Goal: Task Accomplishment & Management: Use online tool/utility

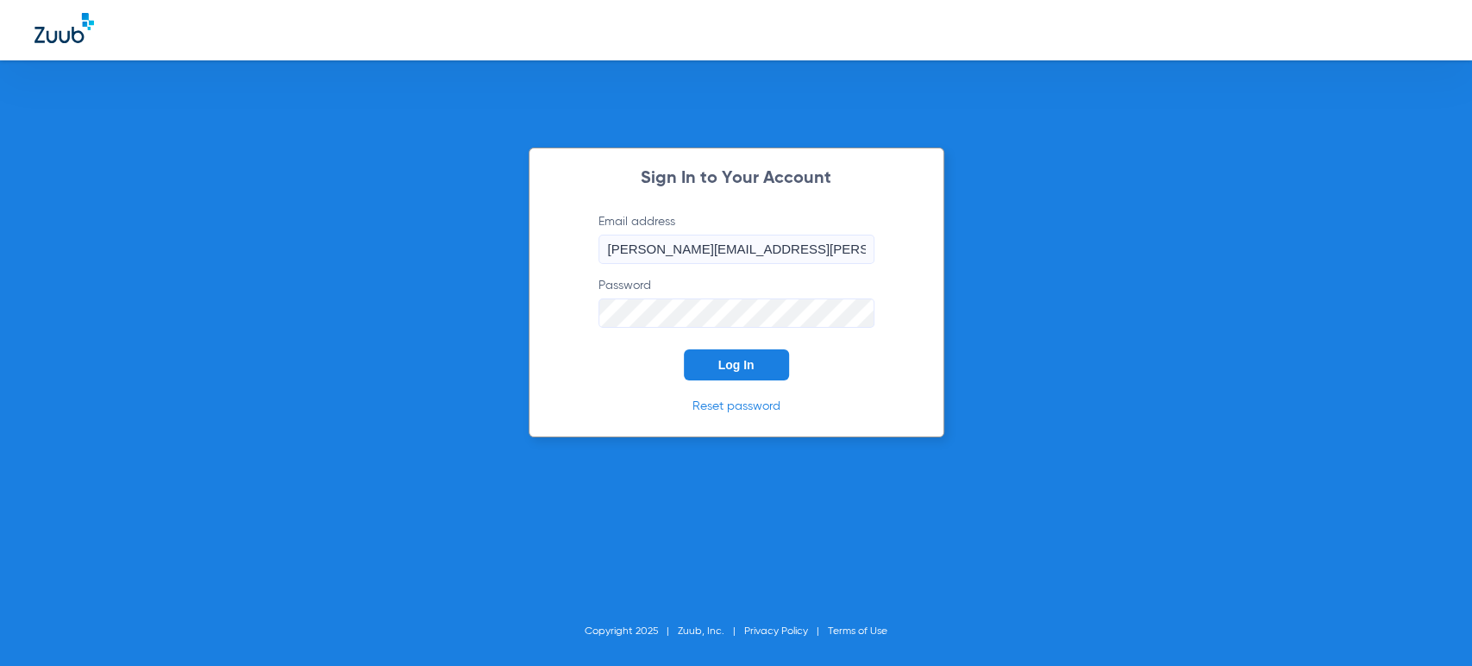
click at [741, 372] on button "Log In" at bounding box center [736, 364] width 105 height 31
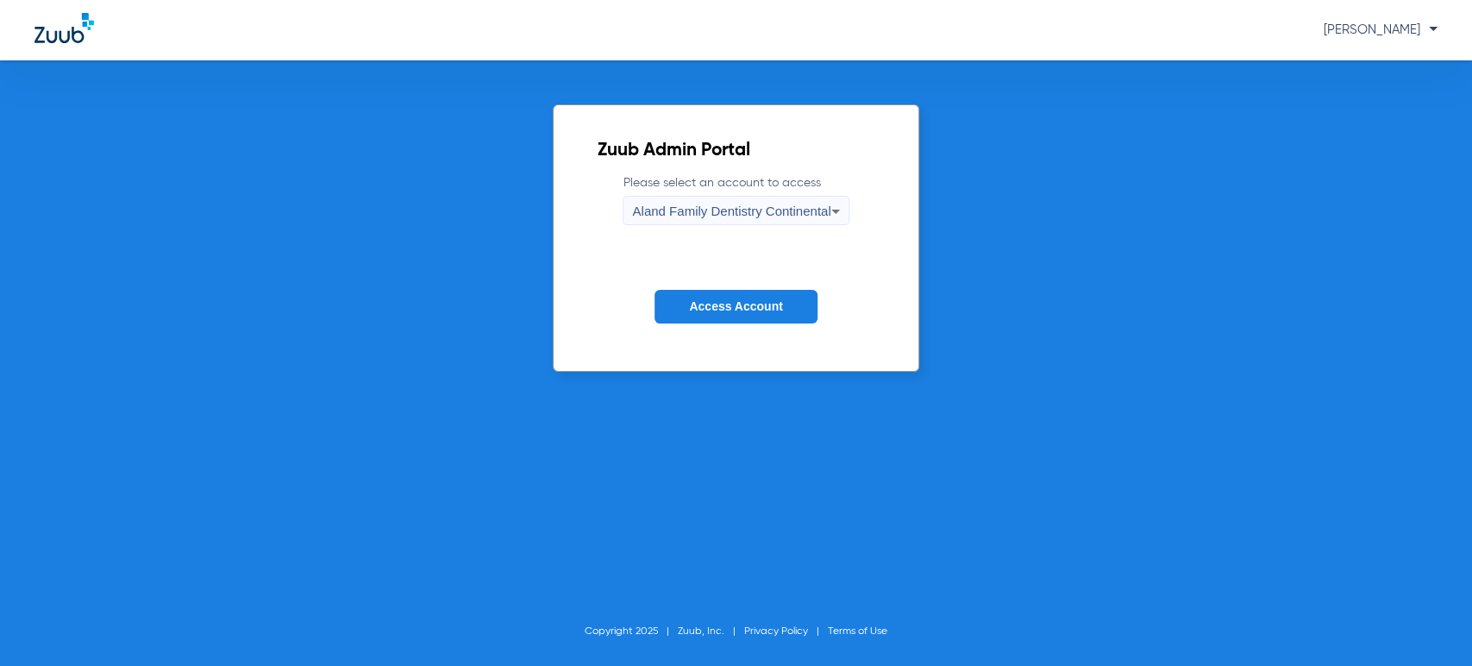
drag, startPoint x: 0, startPoint y: 255, endPoint x: 124, endPoint y: 225, distance: 127.8
click at [0, 255] on div "Zuub Admin Portal Please select an account to access Aland Family Dentistry Con…" at bounding box center [736, 362] width 1472 height 605
click at [798, 209] on span "Aland Family Dentistry Continental" at bounding box center [731, 211] width 198 height 15
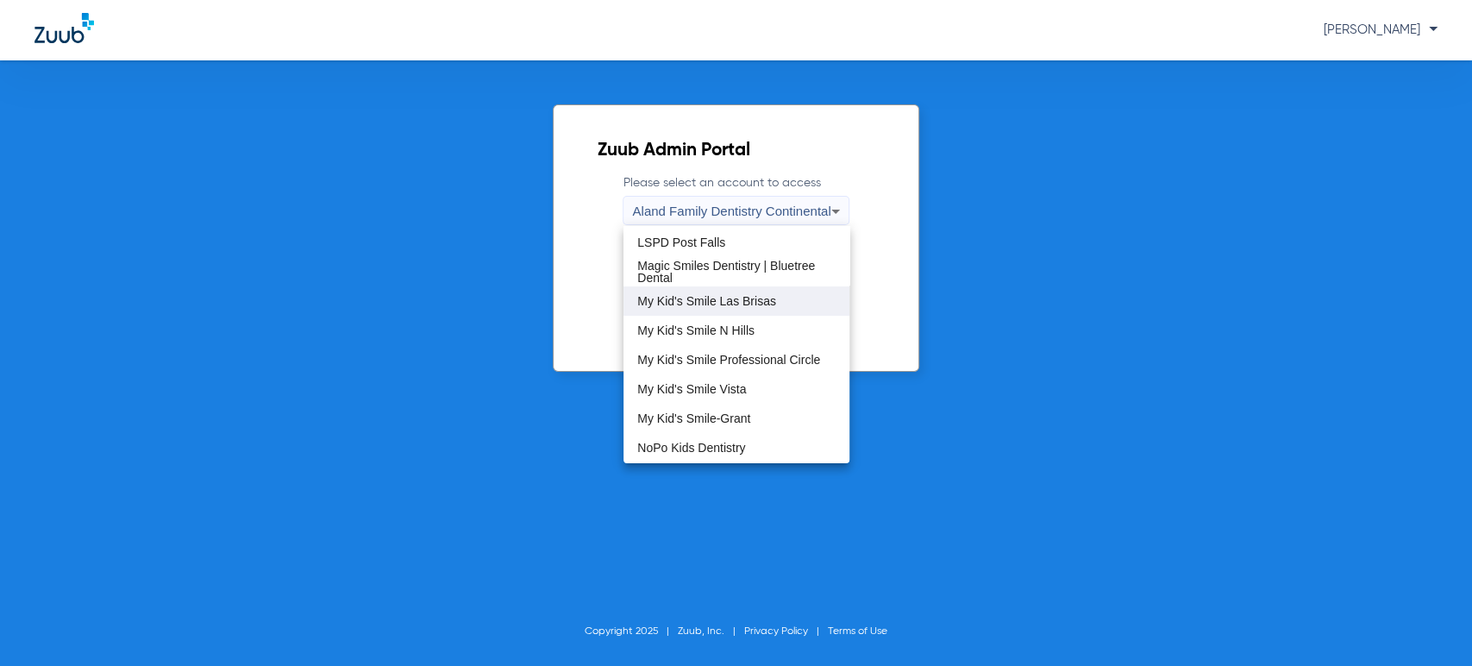
scroll to position [383, 0]
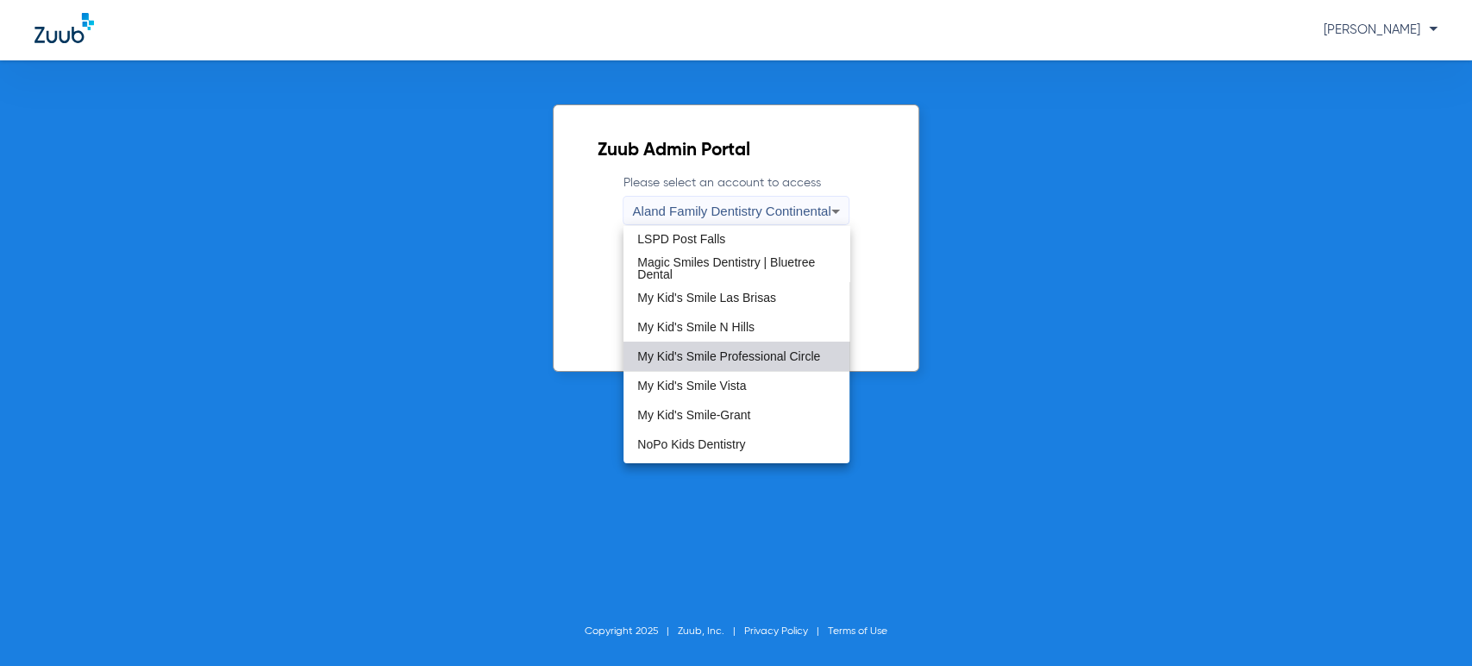
click at [749, 344] on mat-option "My Kid's Smile Professional Circle" at bounding box center [737, 356] width 226 height 29
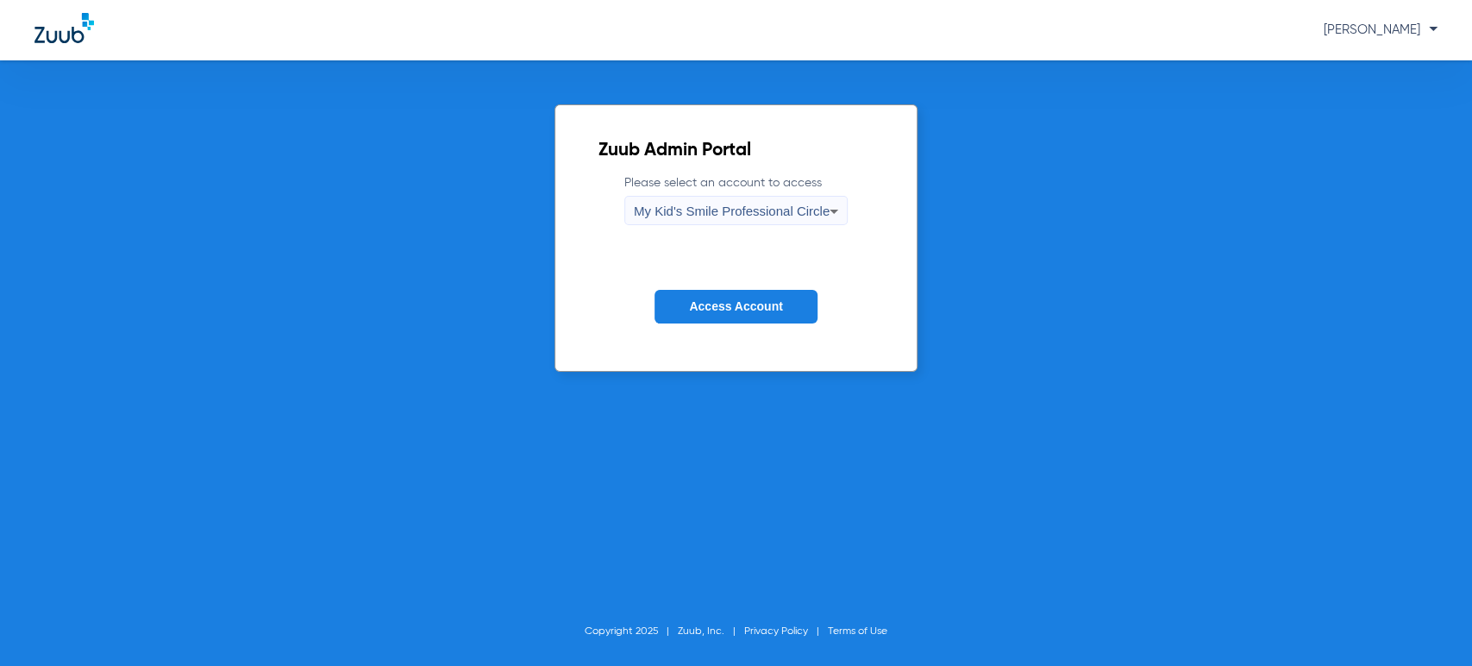
click at [732, 302] on span "Access Account" at bounding box center [735, 306] width 93 height 14
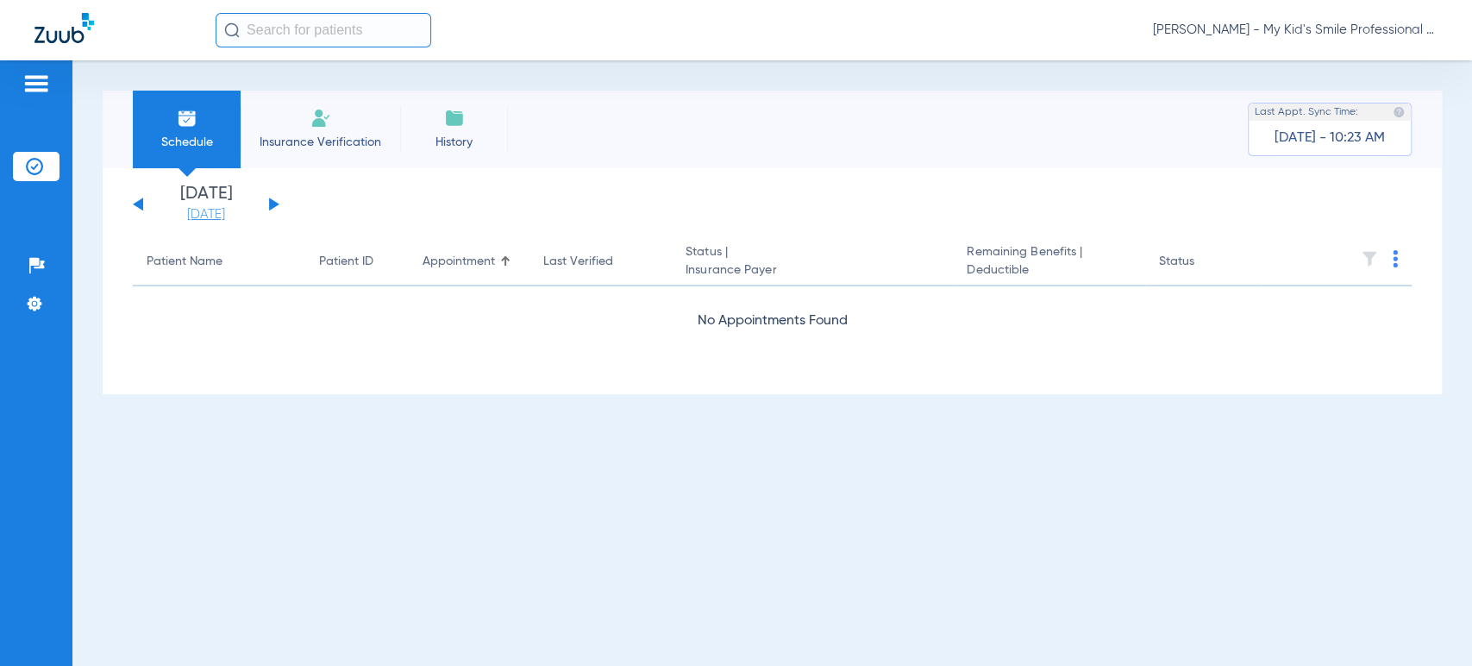
click at [204, 221] on link "[DATE]" at bounding box center [205, 214] width 103 height 17
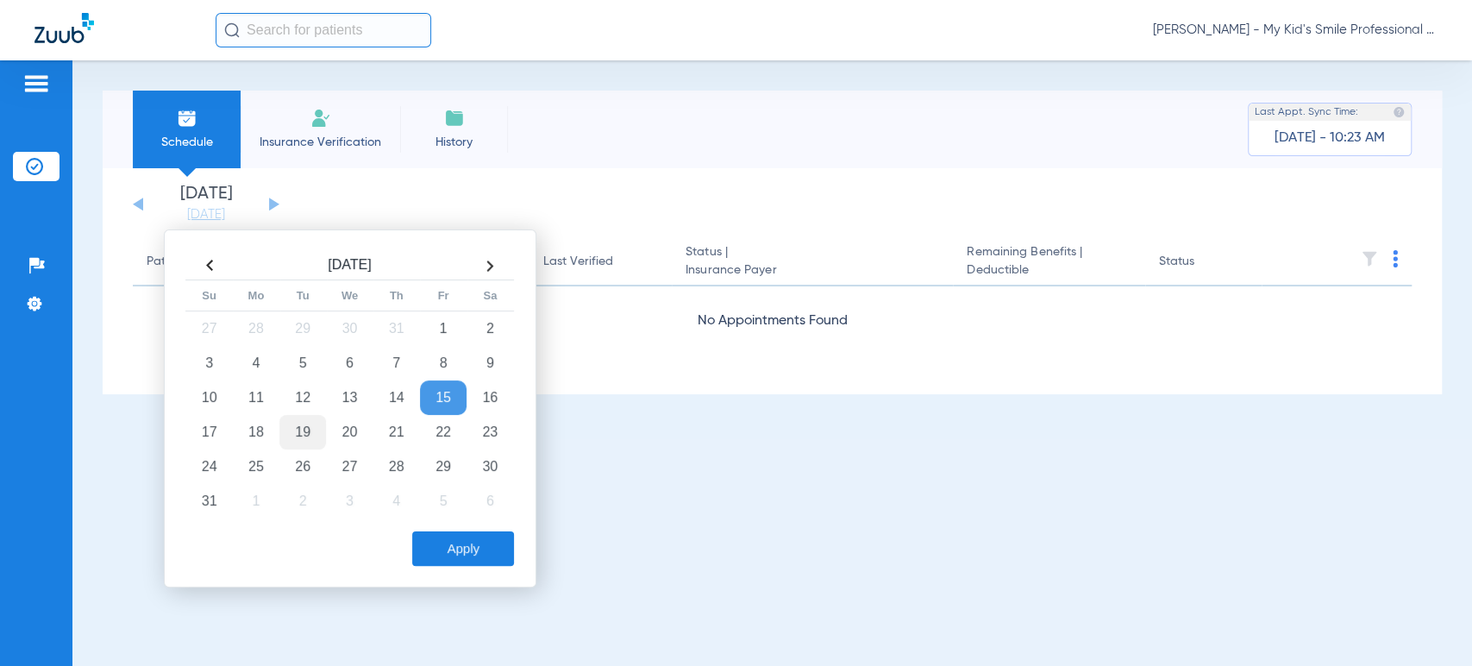
click at [310, 436] on td "19" at bounding box center [302, 432] width 47 height 34
click at [454, 547] on button "Apply" at bounding box center [463, 548] width 102 height 34
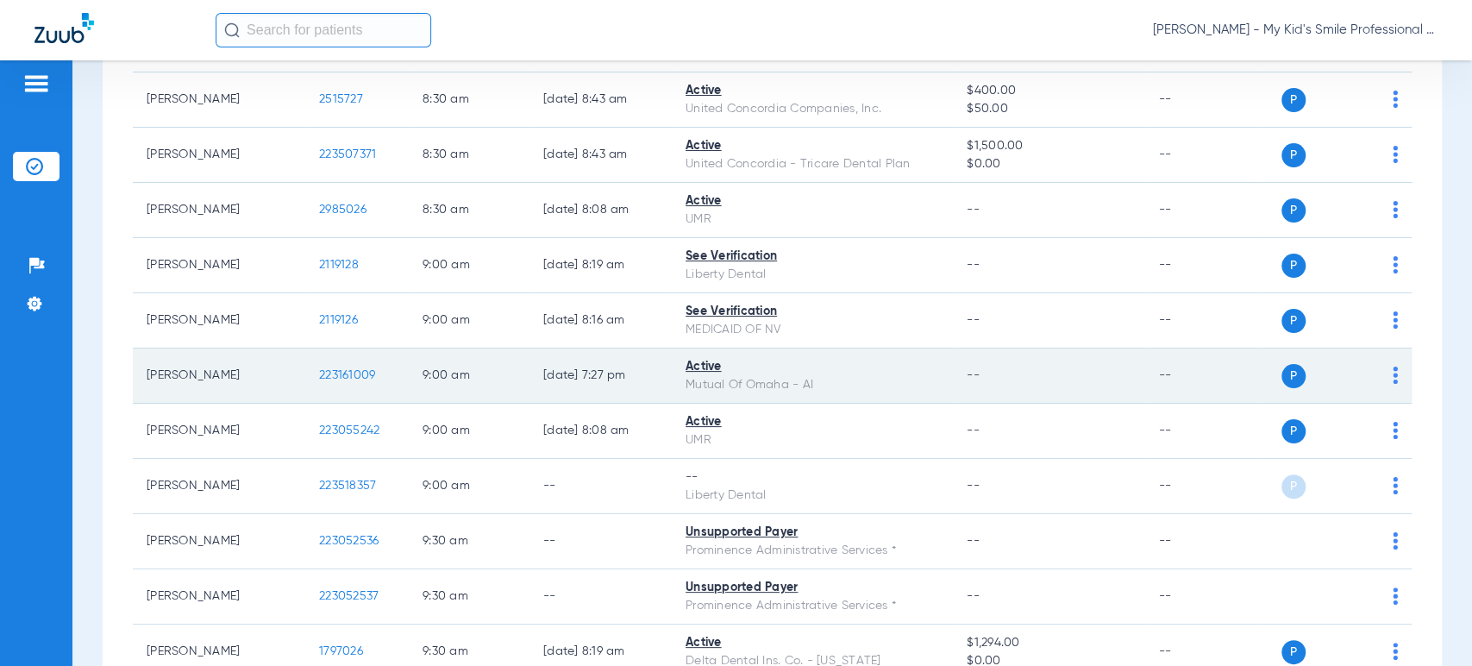
scroll to position [670, 0]
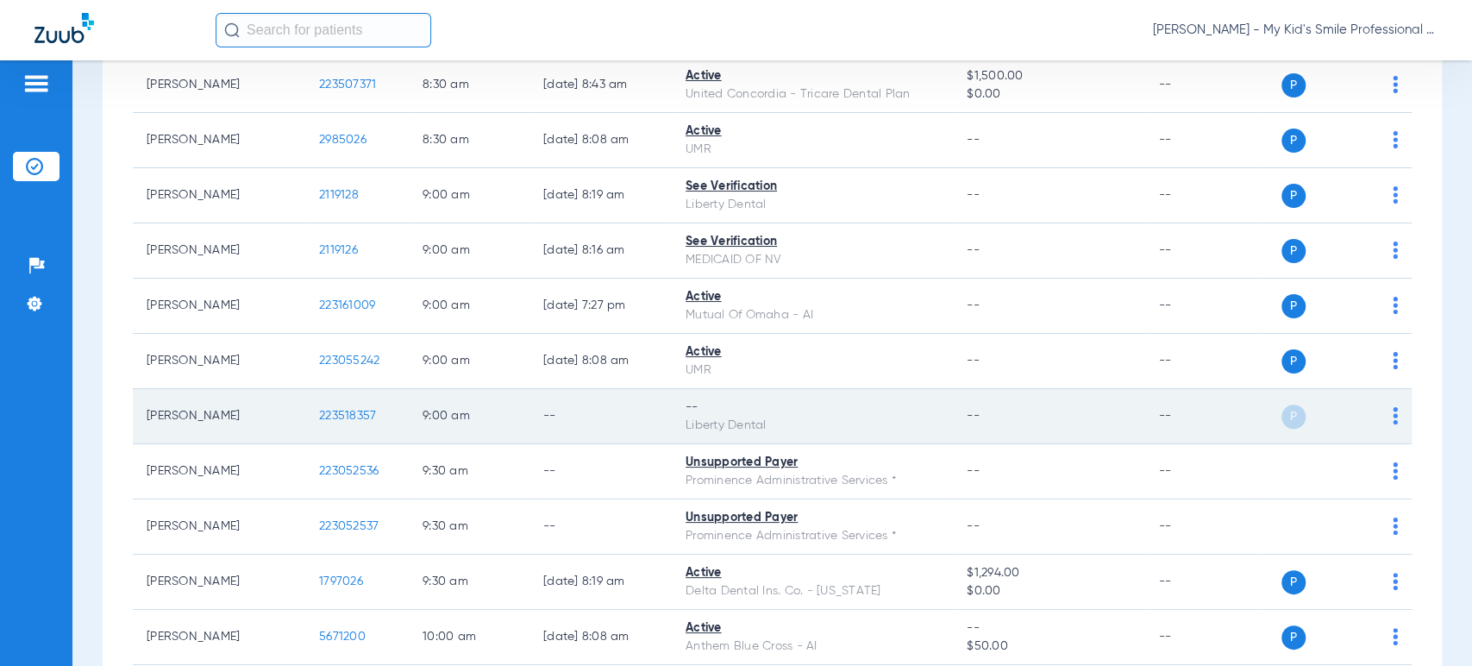
click at [1385, 405] on td "P S" at bounding box center [1337, 416] width 150 height 55
click at [1393, 408] on img at bounding box center [1395, 415] width 5 height 17
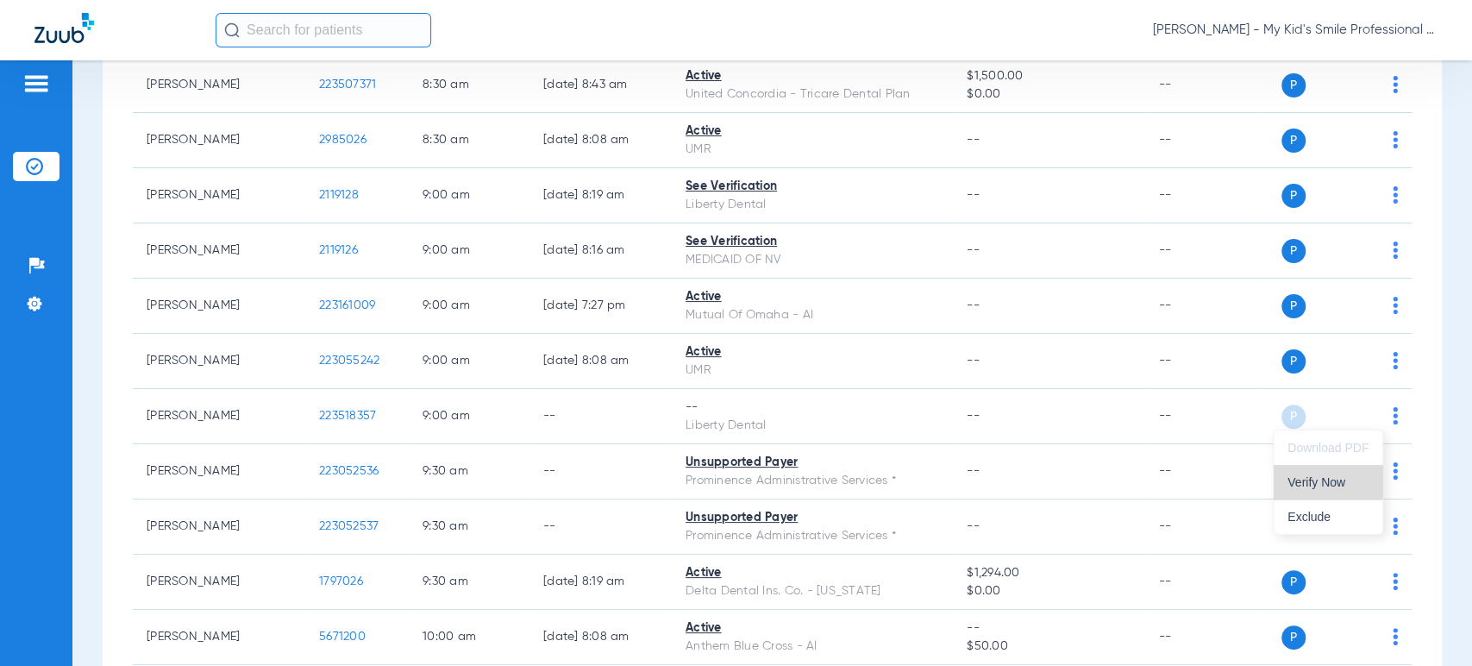
click at [1323, 473] on button "Verify Now" at bounding box center [1328, 482] width 109 height 34
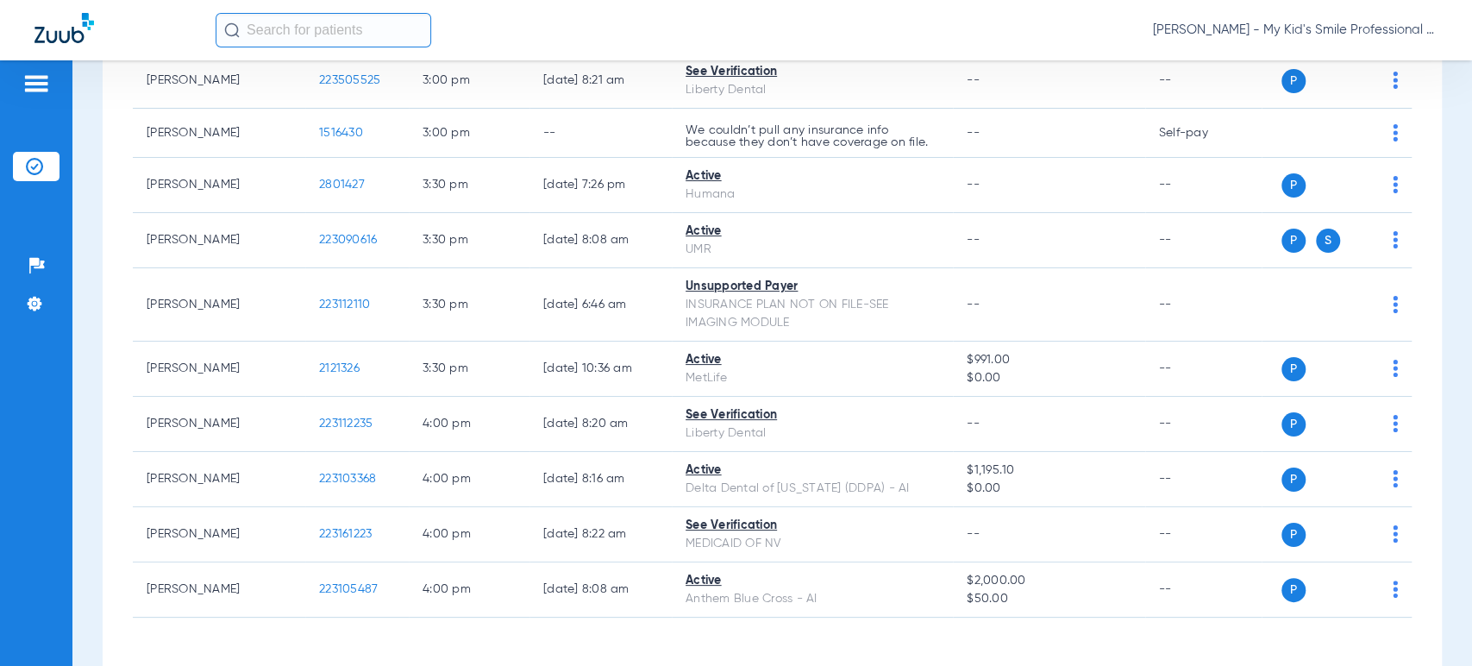
scroll to position [3505, 0]
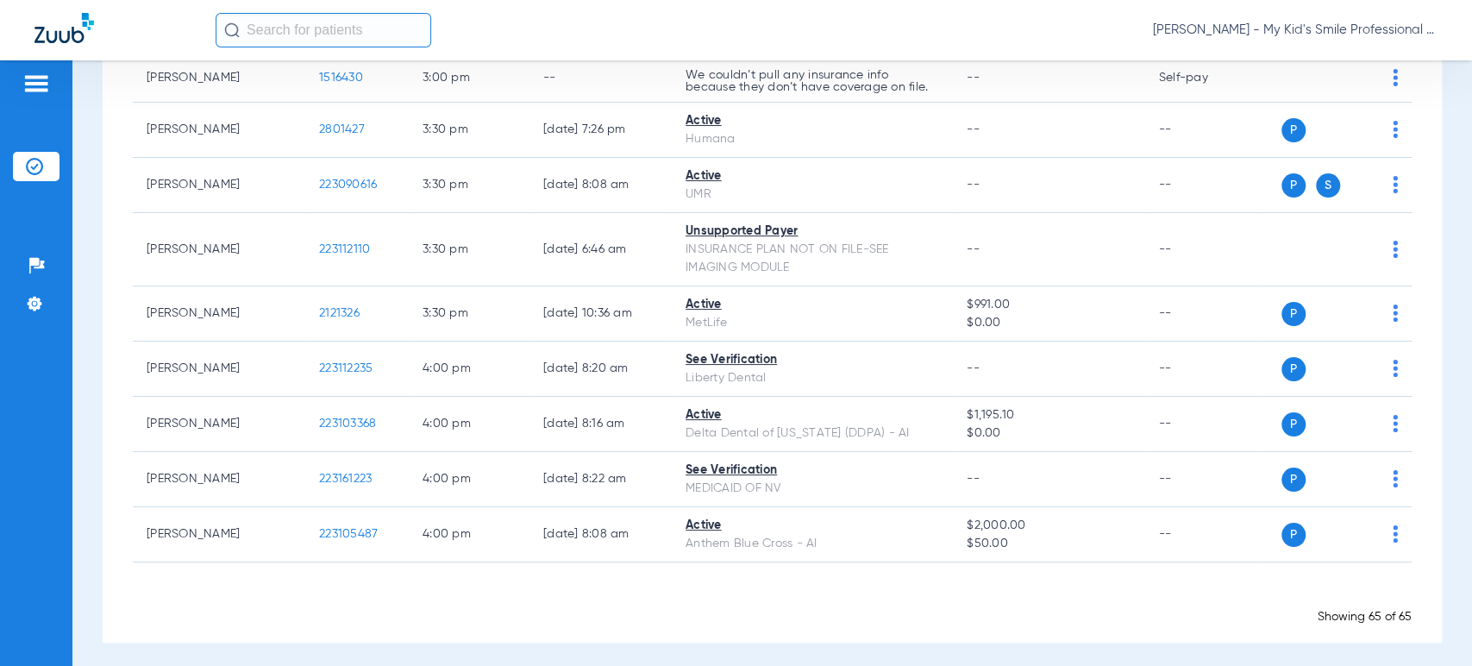
click at [1382, 28] on span "[PERSON_NAME] - My Kid's Smile Professional Circle" at bounding box center [1295, 30] width 285 height 17
click at [1374, 56] on span "Account Selection" at bounding box center [1373, 61] width 97 height 12
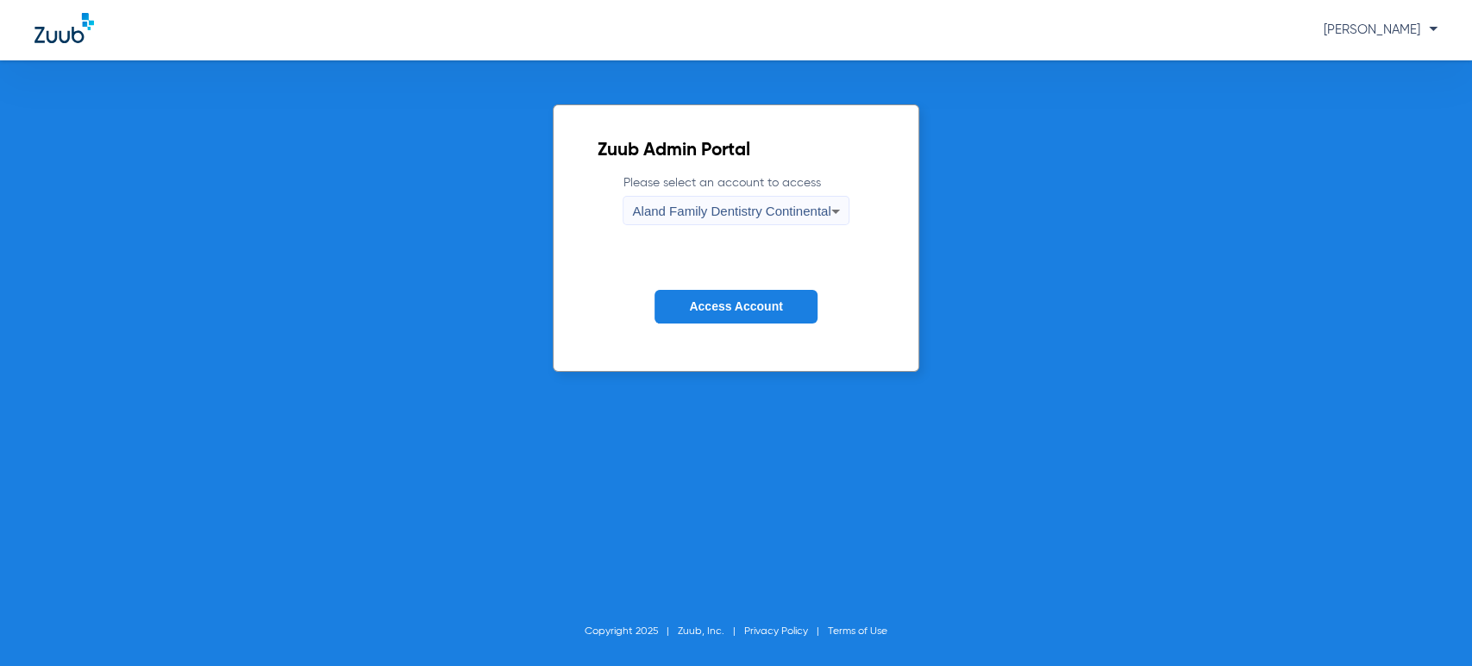
click at [676, 200] on div "Aland Family Dentistry Continental" at bounding box center [731, 211] width 198 height 29
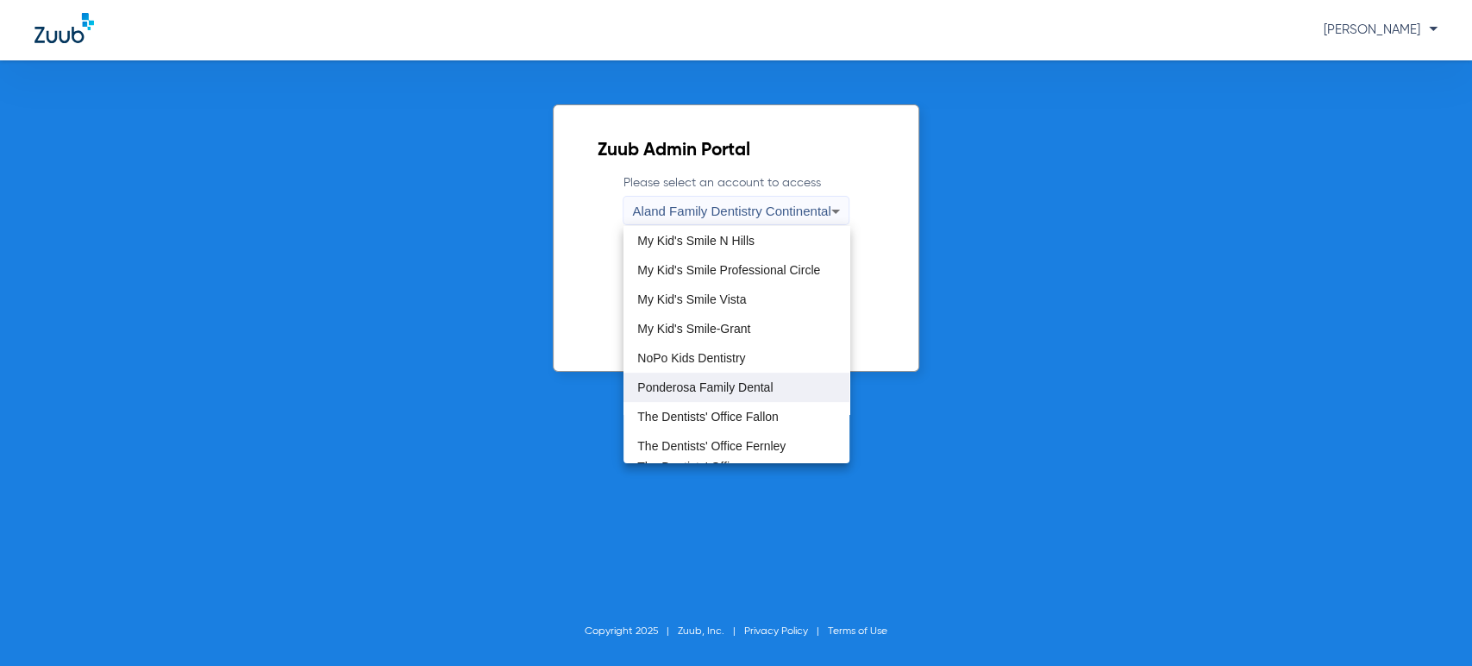
scroll to position [479, 0]
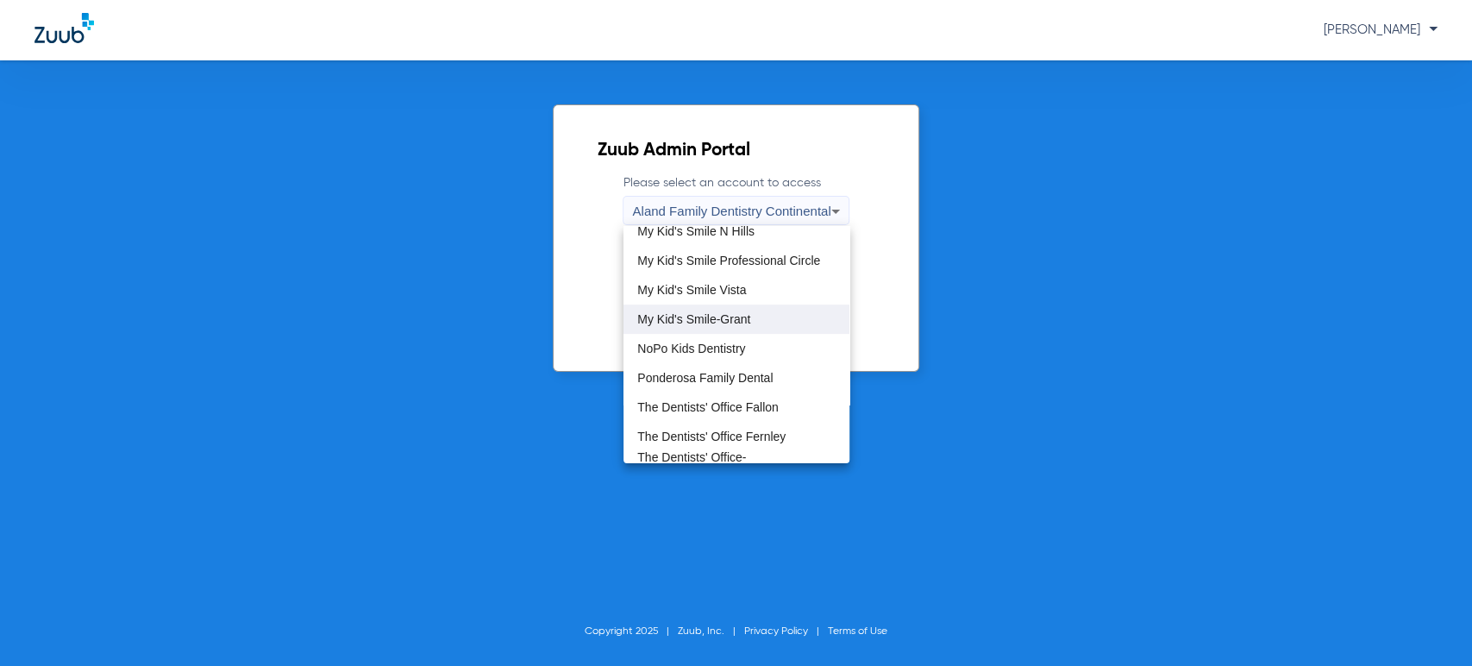
click at [741, 306] on mat-option "My Kid's Smile-Grant" at bounding box center [737, 318] width 226 height 29
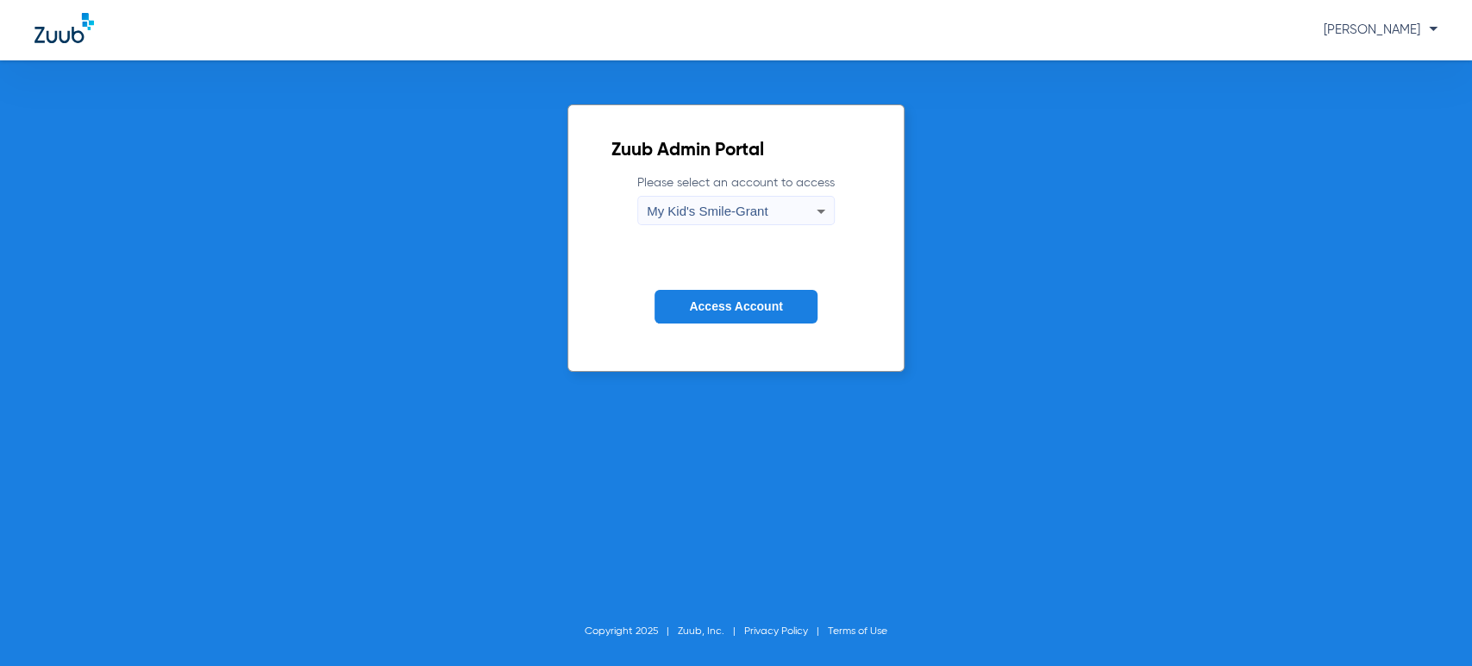
click at [778, 297] on button "Access Account" at bounding box center [736, 307] width 162 height 34
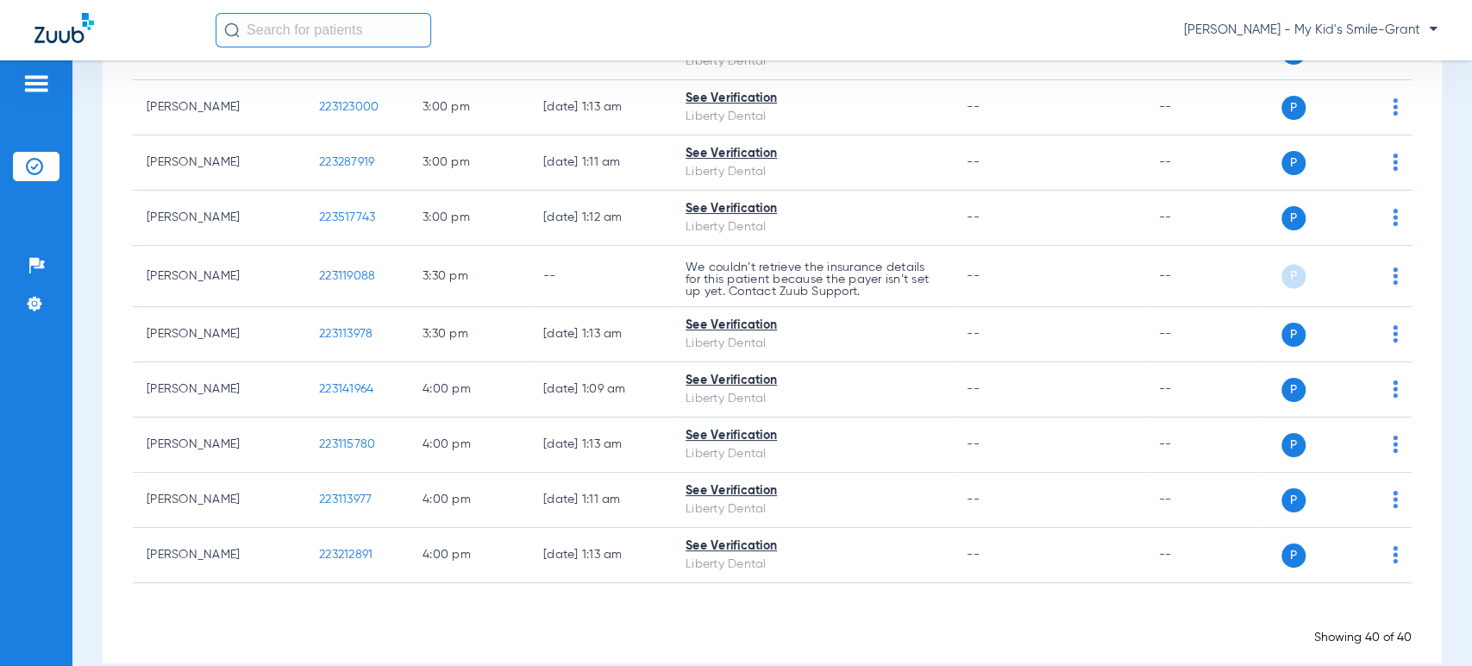
scroll to position [1946, 0]
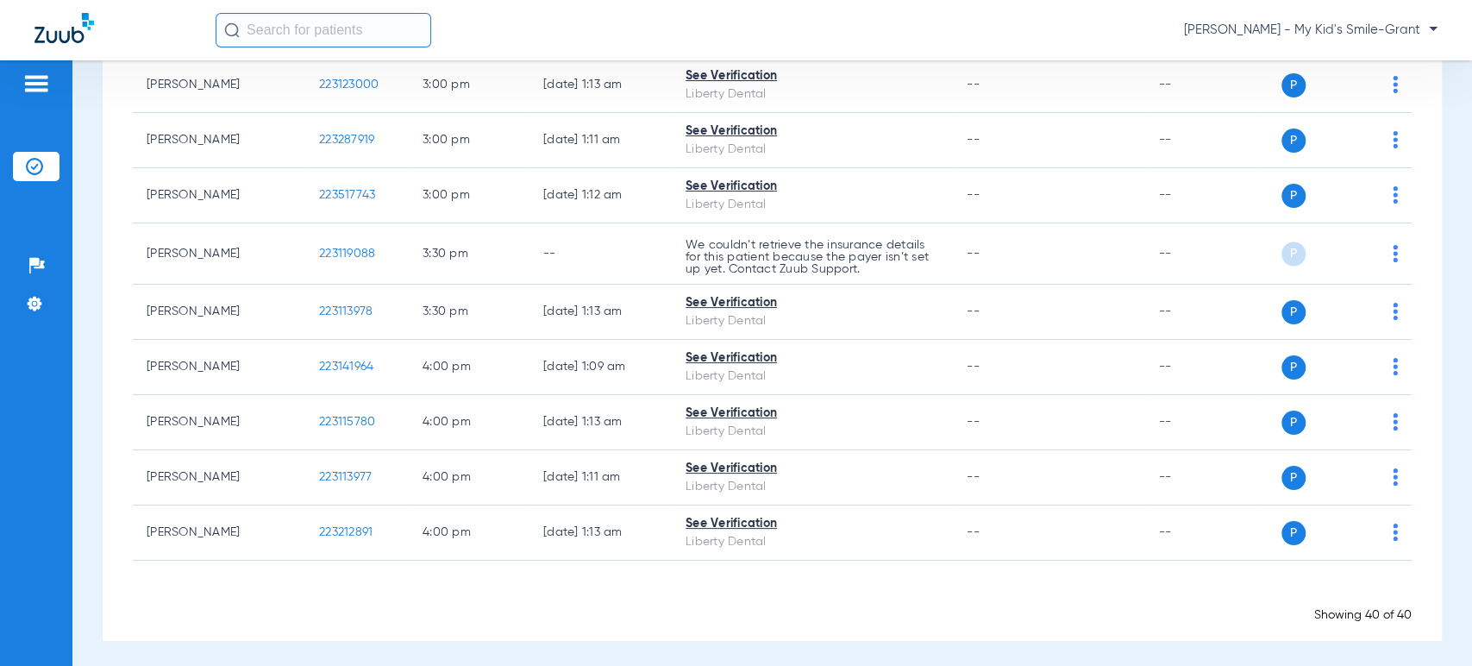
click at [97, 329] on div "Schedule Insurance Verification History Last Appt. Sync Time: [DATE] - 10:27 AM…" at bounding box center [772, 362] width 1400 height 605
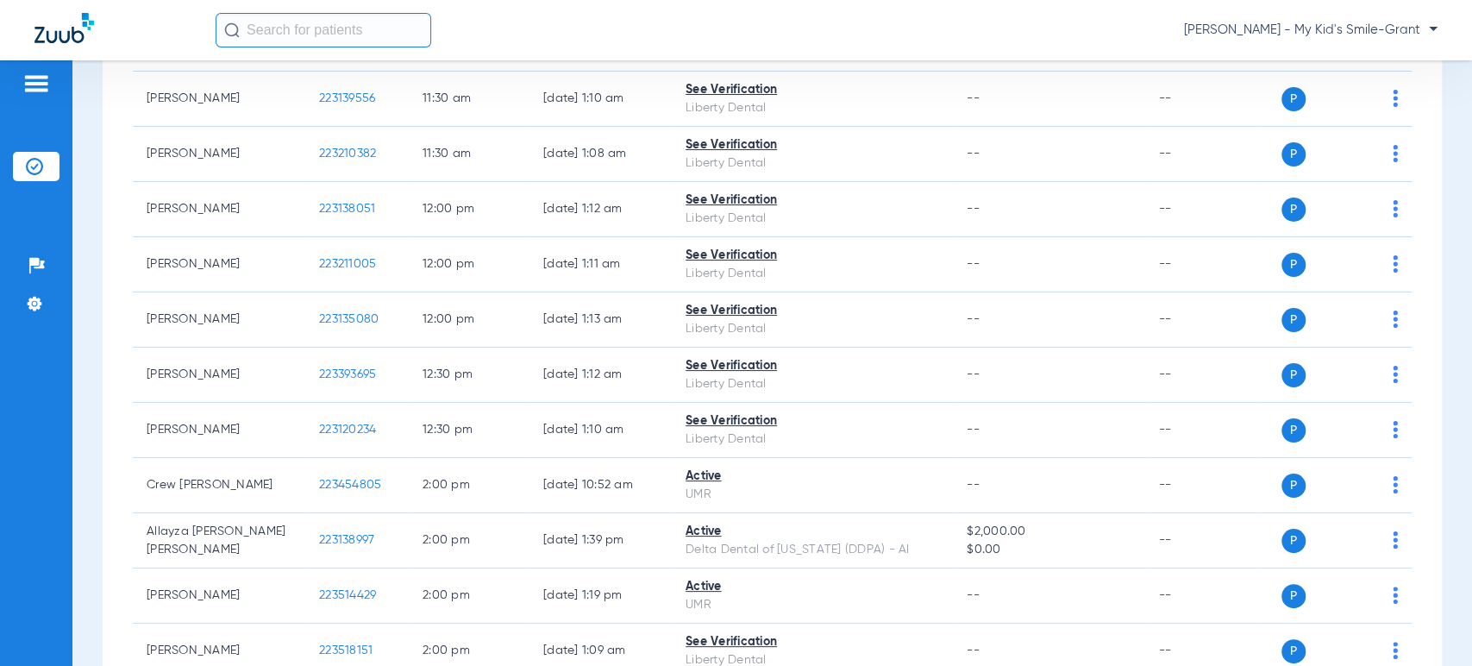
scroll to position [1083, 0]
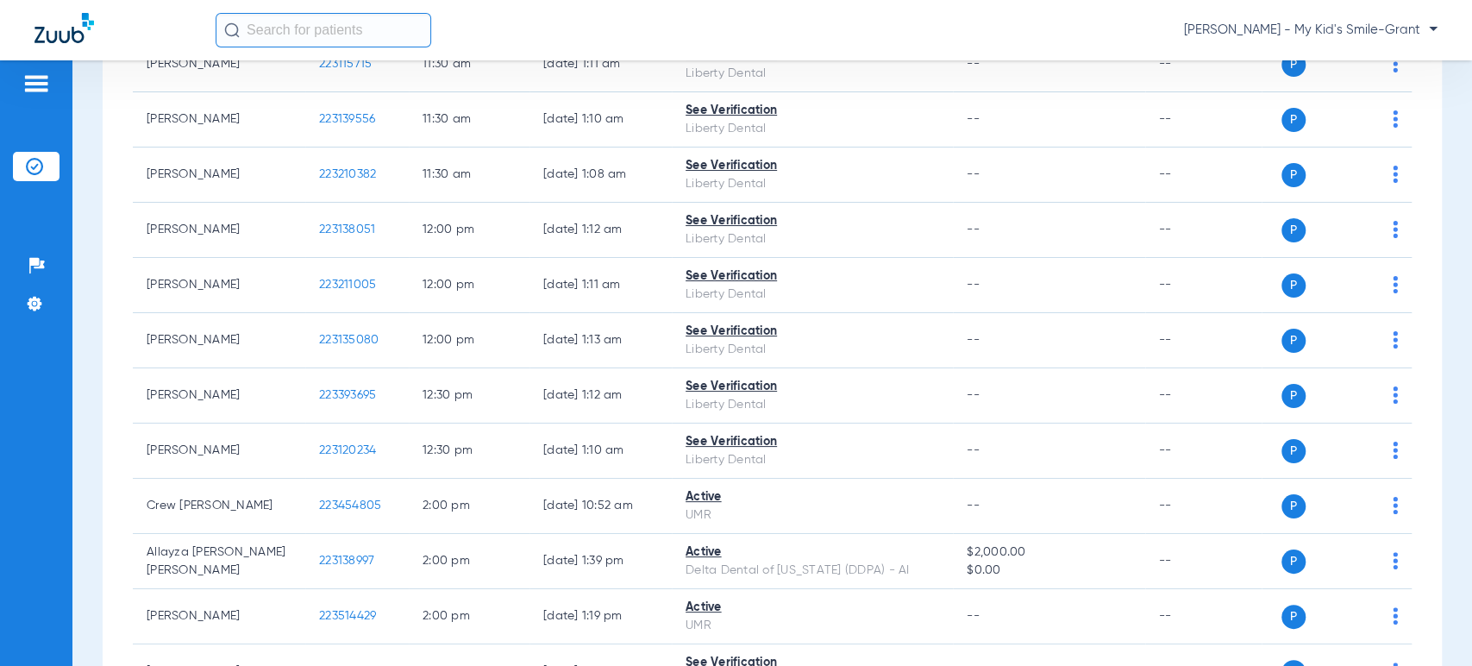
click at [109, 359] on div "[DATE] [DATE] [DATE] [DATE] [DATE] [DATE] [DATE] [DATE] [DATE] [DATE] [DATE] [D…" at bounding box center [772, 294] width 1339 height 2418
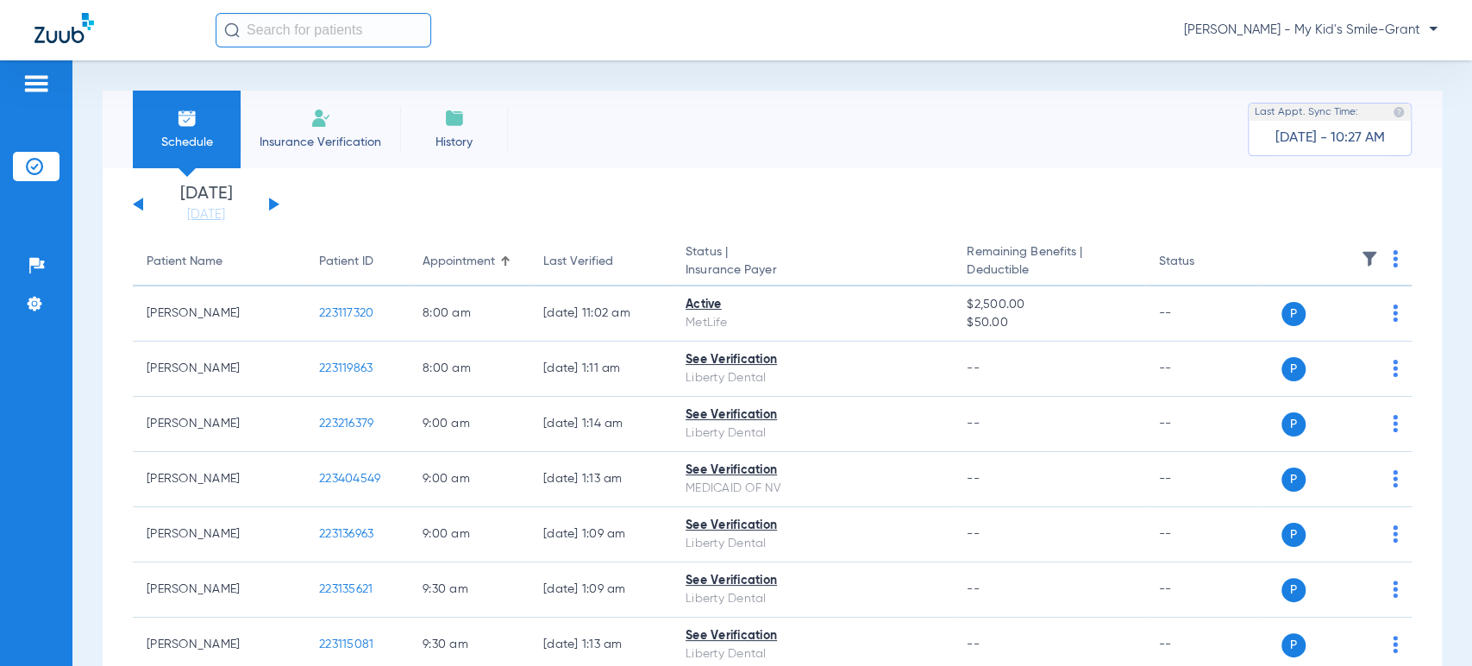
scroll to position [0, 0]
drag, startPoint x: 202, startPoint y: 203, endPoint x: 203, endPoint y: 212, distance: 9.5
click at [202, 203] on li "[DATE] [DATE]" at bounding box center [205, 204] width 103 height 38
click at [203, 212] on link "[DATE]" at bounding box center [205, 214] width 103 height 17
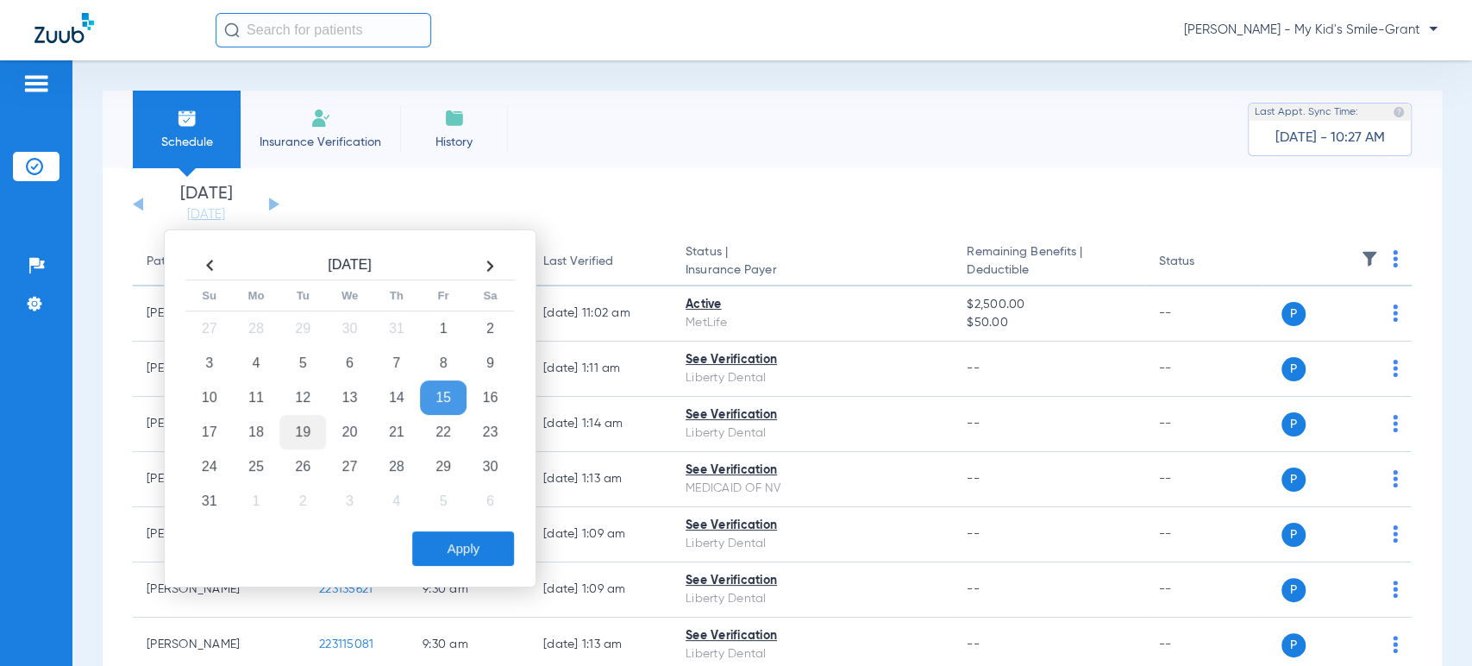
click at [300, 426] on td "19" at bounding box center [302, 432] width 47 height 34
click at [465, 543] on button "Apply" at bounding box center [463, 548] width 102 height 34
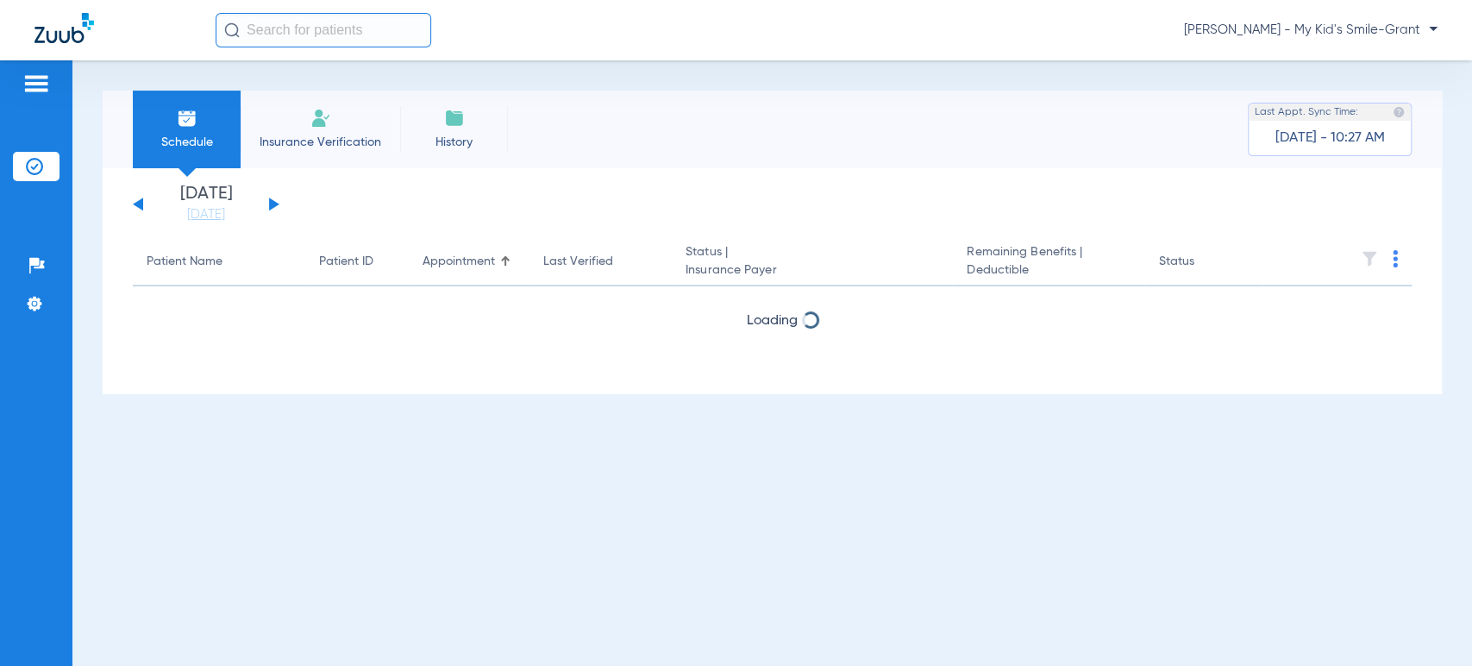
click at [90, 317] on div "Schedule Insurance Verification History Last Appt. Sync Time: [DATE] - 10:27 AM…" at bounding box center [772, 362] width 1400 height 605
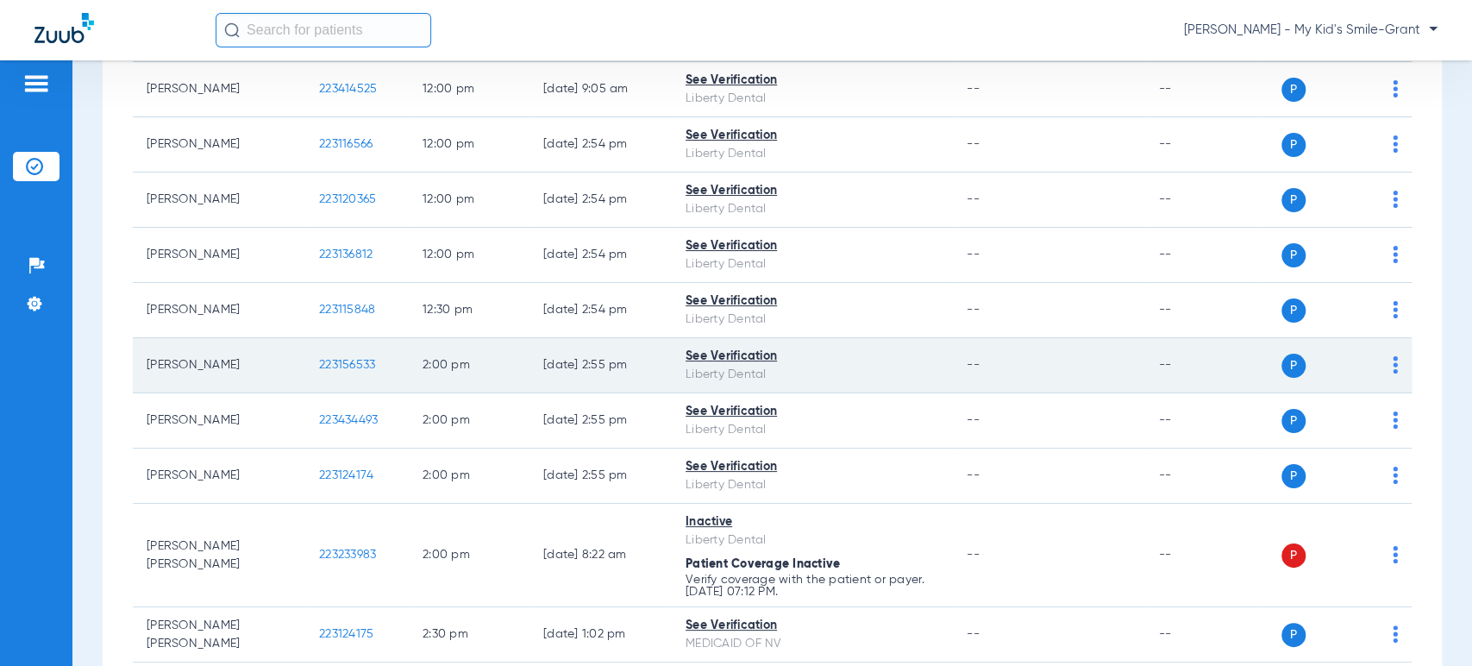
scroll to position [1150, 0]
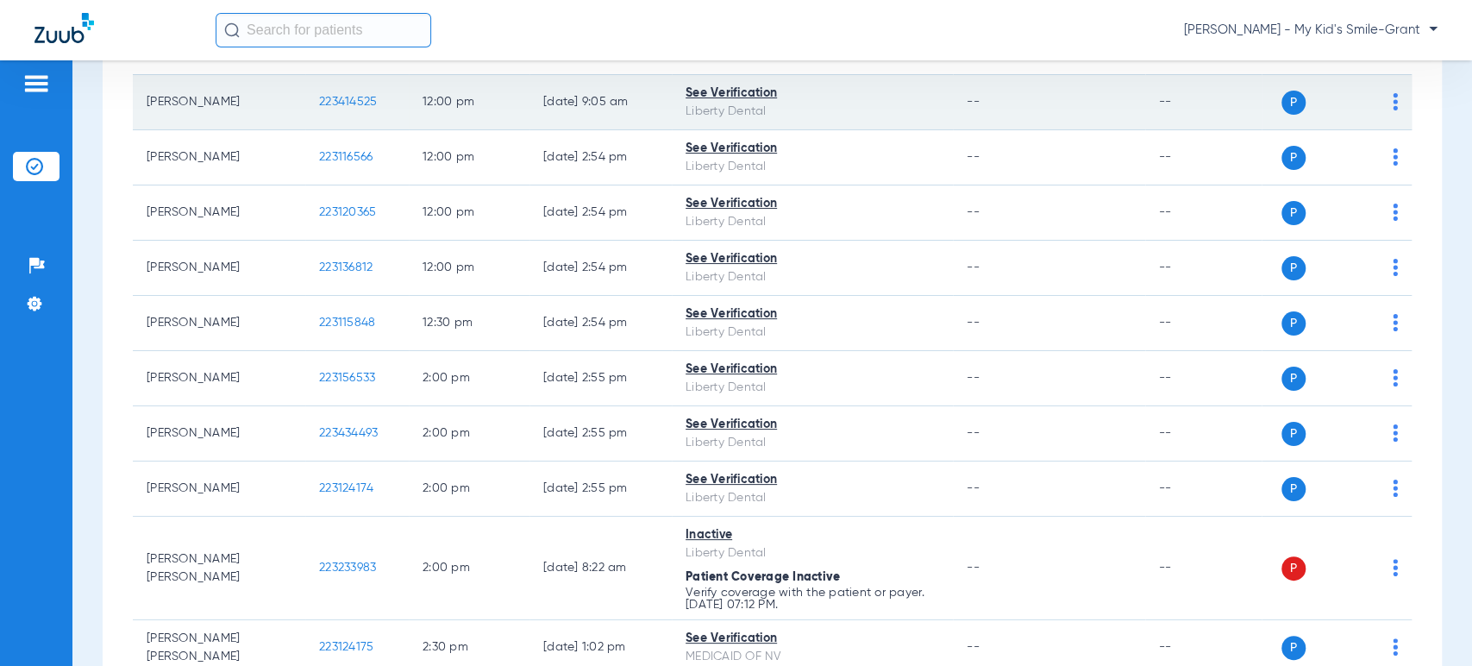
click at [1385, 106] on td "P S" at bounding box center [1337, 102] width 150 height 55
click at [1393, 102] on img at bounding box center [1395, 101] width 5 height 17
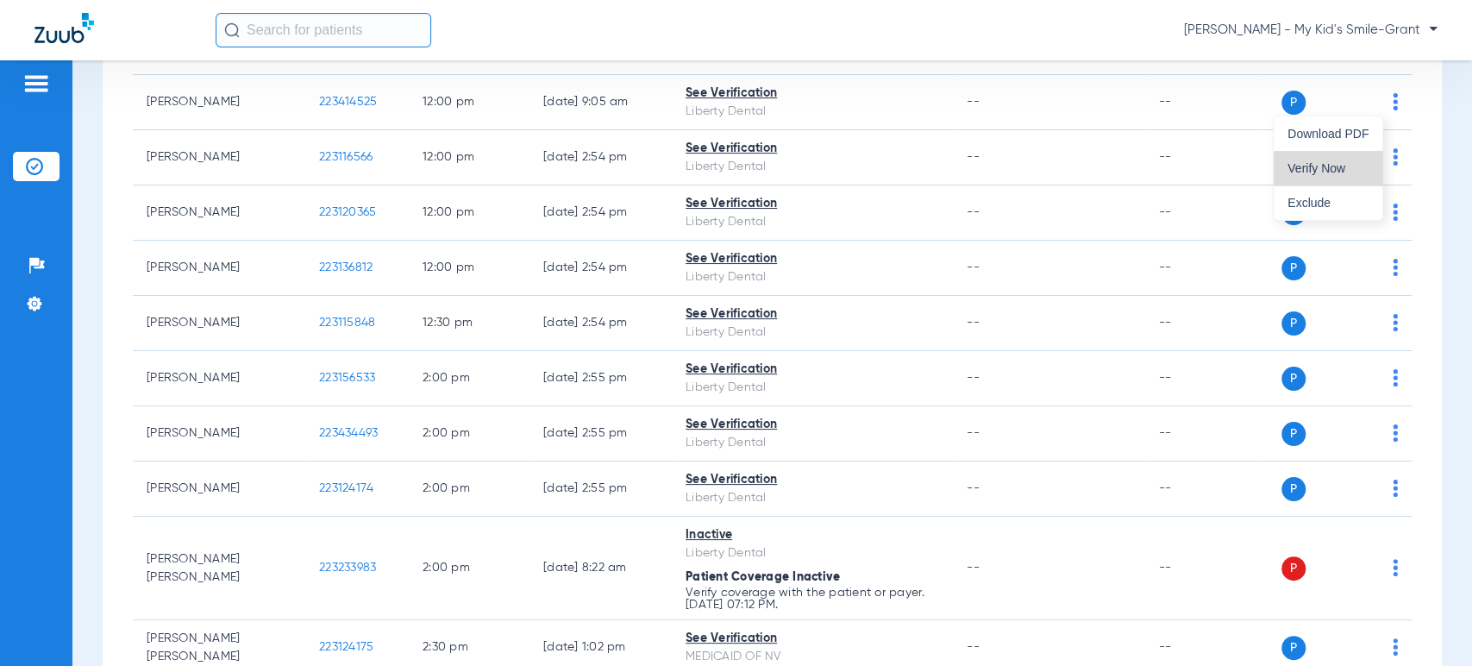
click at [1345, 153] on button "Verify Now" at bounding box center [1328, 168] width 109 height 34
